Goal: Contribute content

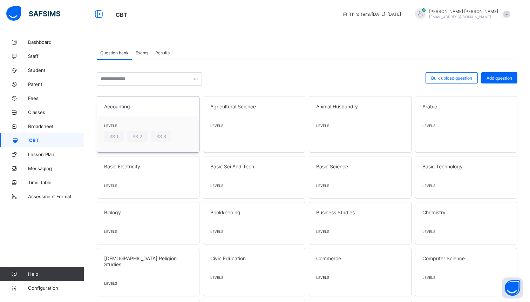
click at [137, 117] on div "Levels SS 1 SS 2 SS 3" at bounding box center [148, 134] width 102 height 36
click at [123, 106] on span "Accounting" at bounding box center [148, 106] width 88 height 6
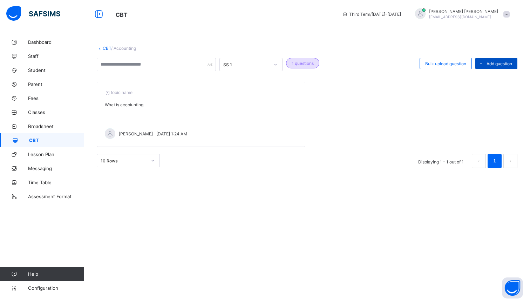
click at [496, 66] on span "Add question" at bounding box center [499, 63] width 26 height 5
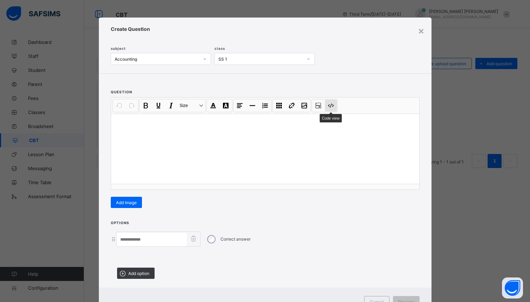
click at [333, 104] on button "Code view" at bounding box center [331, 106] width 12 height 12
type textarea "******* ****"
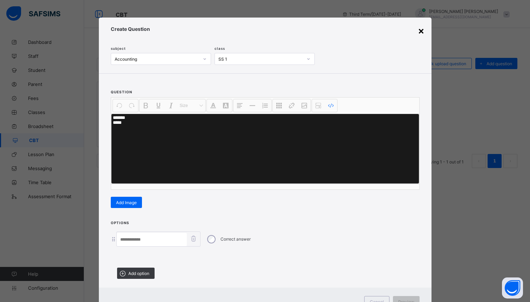
click at [422, 29] on div "×" at bounding box center [421, 31] width 7 height 12
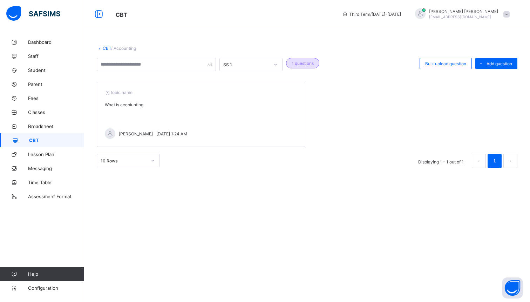
click at [276, 95] on div "topic name" at bounding box center [201, 92] width 192 height 5
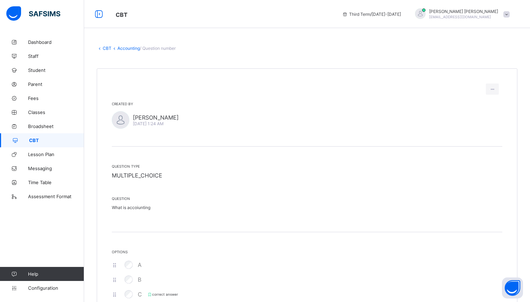
click at [123, 46] on link "Accounting" at bounding box center [128, 48] width 22 height 5
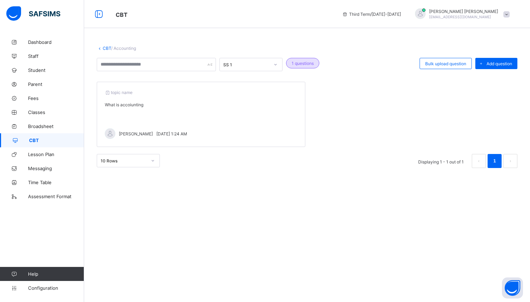
click at [247, 54] on div "CBT / Accounting SS 1 1 questions Bulk upload question Add question topic name …" at bounding box center [307, 112] width 446 height 154
click at [247, 60] on div "SS 1" at bounding box center [244, 65] width 49 height 10
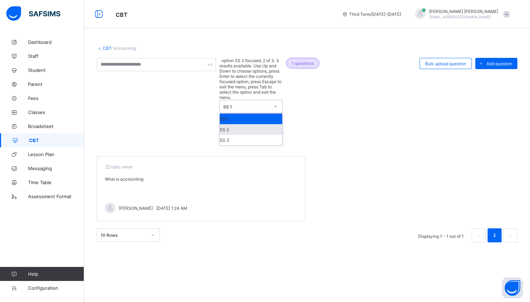
click at [240, 124] on div "SS 2" at bounding box center [251, 129] width 62 height 11
